Goal: Transaction & Acquisition: Purchase product/service

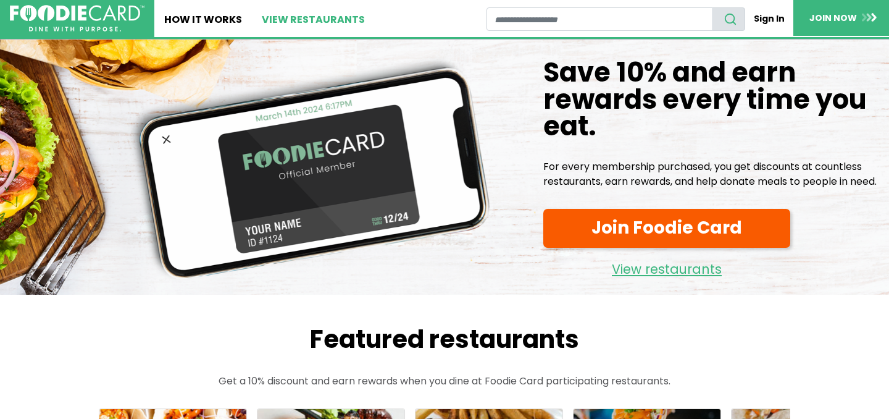
click at [296, 20] on link "View restaurants" at bounding box center [313, 18] width 123 height 37
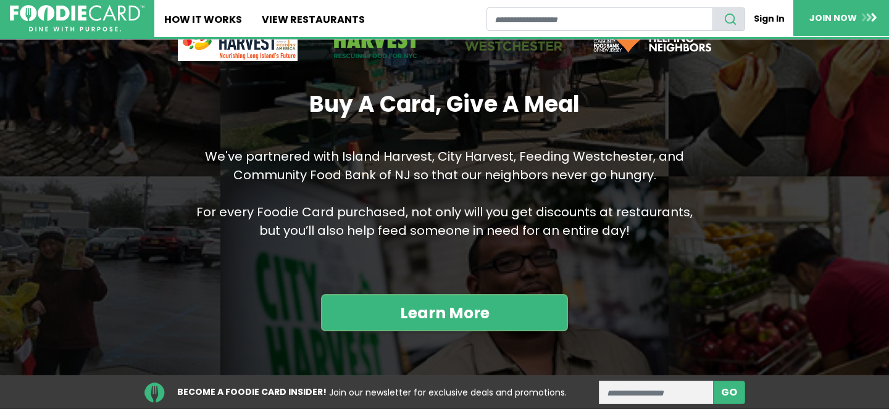
scroll to position [1271, 0]
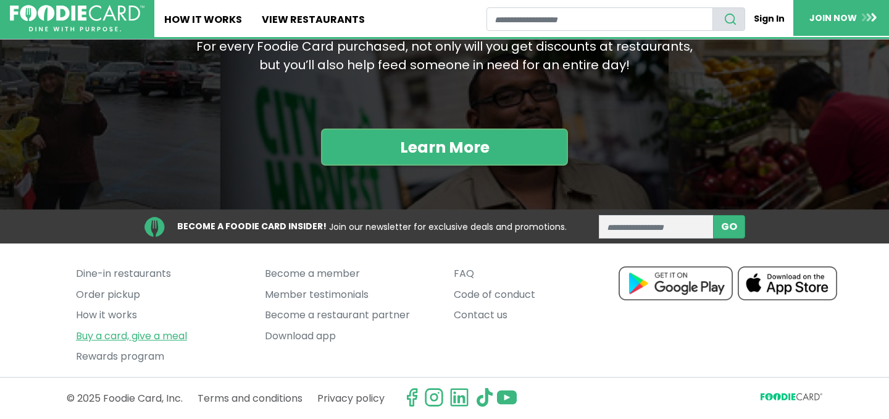
click at [102, 335] on link "Buy a card, give a meal" at bounding box center [161, 335] width 170 height 21
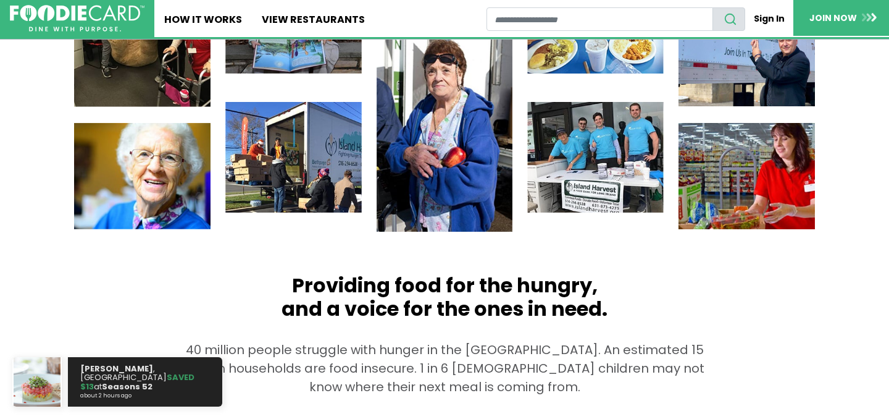
scroll to position [437, 0]
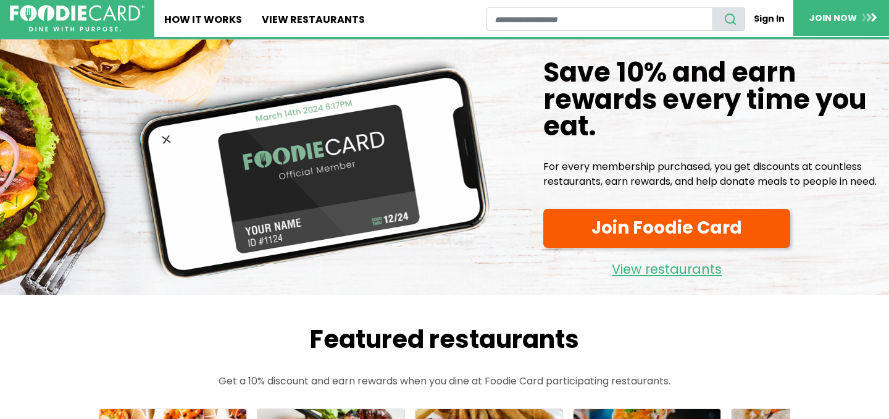
scroll to position [1271, 0]
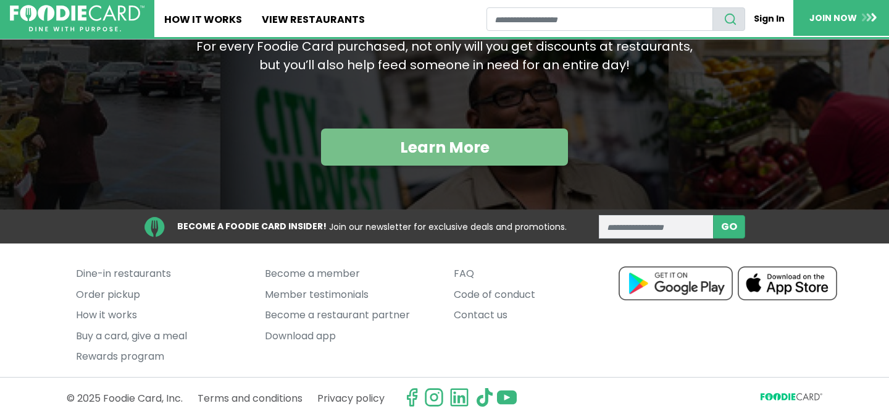
click at [390, 154] on link "Learn More" at bounding box center [444, 146] width 247 height 37
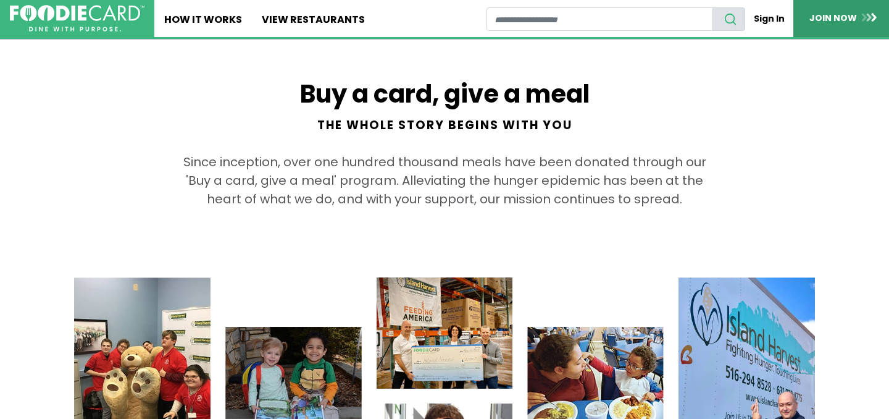
click at [832, 21] on link "JOIN NOW" at bounding box center [843, 18] width 99 height 36
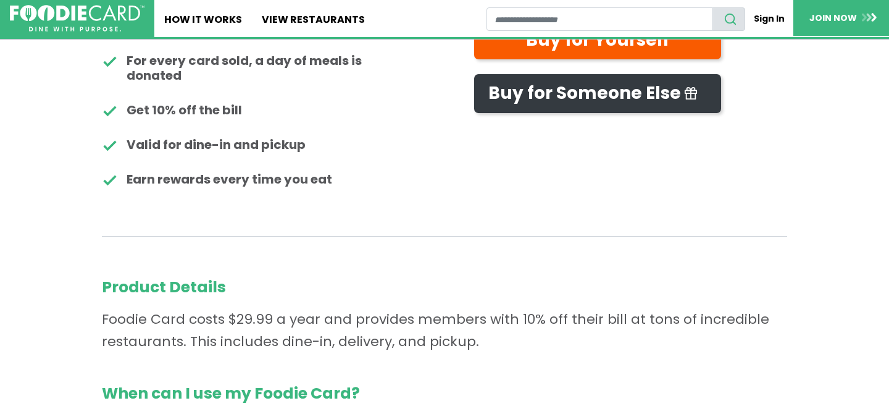
scroll to position [457, 0]
